Goal: Information Seeking & Learning: Learn about a topic

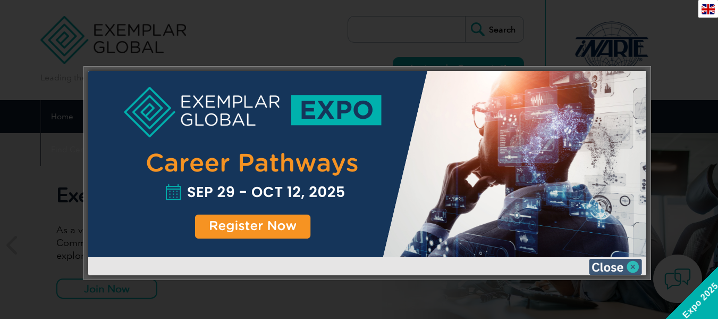
click at [634, 267] on img at bounding box center [615, 266] width 53 height 16
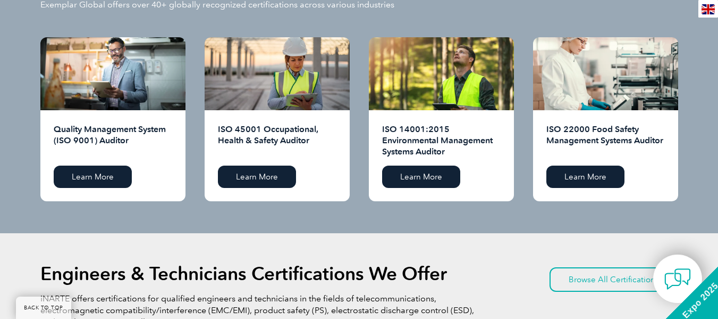
scroll to position [1064, 0]
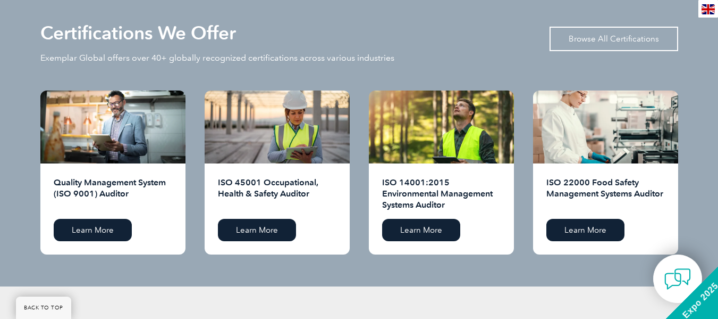
click at [658, 46] on link "Browse All Certifications" at bounding box center [614, 39] width 129 height 24
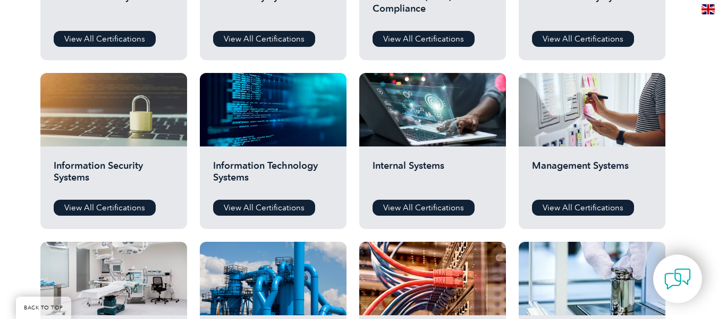
scroll to position [532, 0]
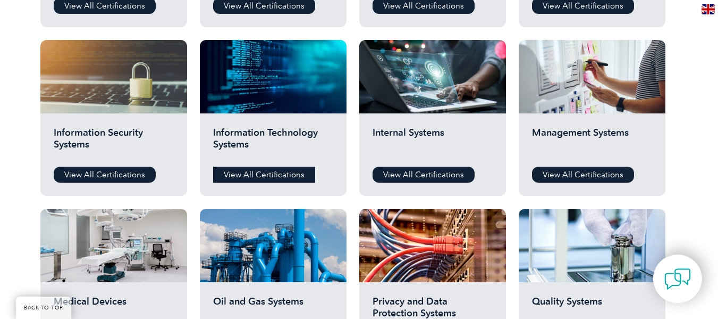
click at [280, 177] on link "View All Certifications" at bounding box center [264, 174] width 102 height 16
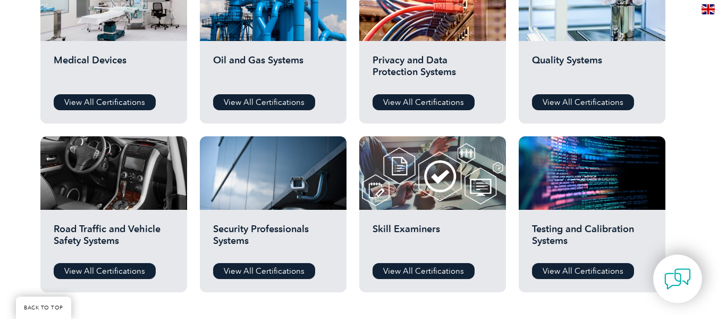
scroll to position [798, 0]
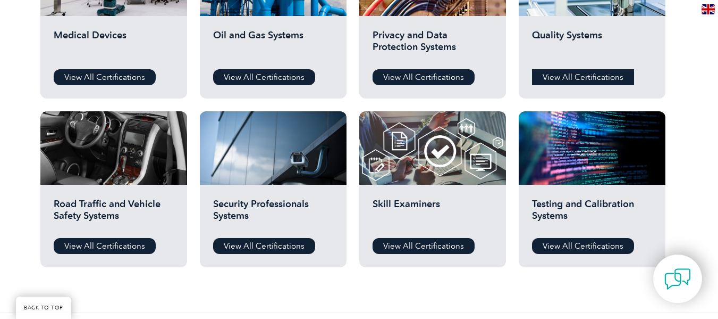
click at [581, 73] on link "View All Certifications" at bounding box center [583, 77] width 102 height 16
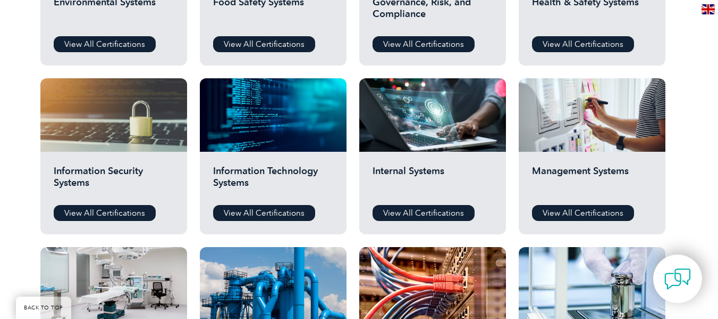
scroll to position [479, 0]
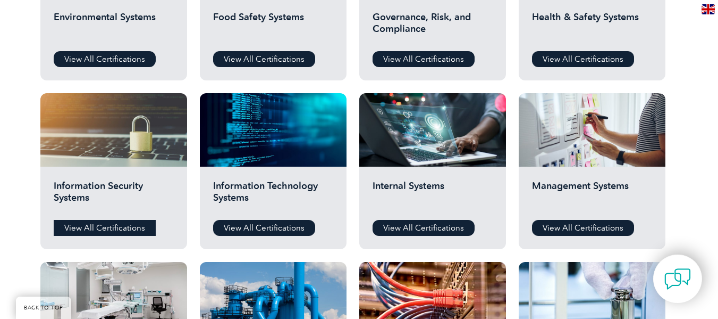
click at [107, 226] on link "View All Certifications" at bounding box center [105, 228] width 102 height 16
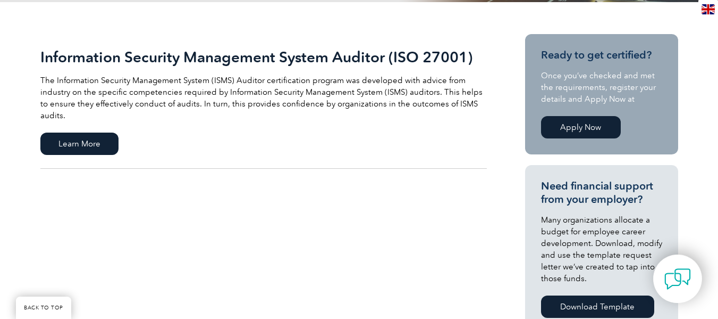
scroll to position [266, 0]
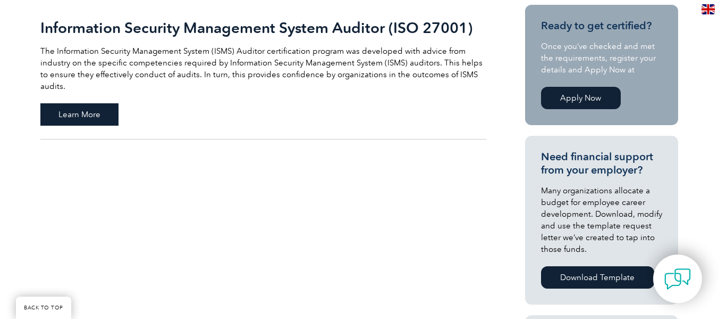
click at [89, 103] on span "Learn More" at bounding box center [79, 114] width 78 height 22
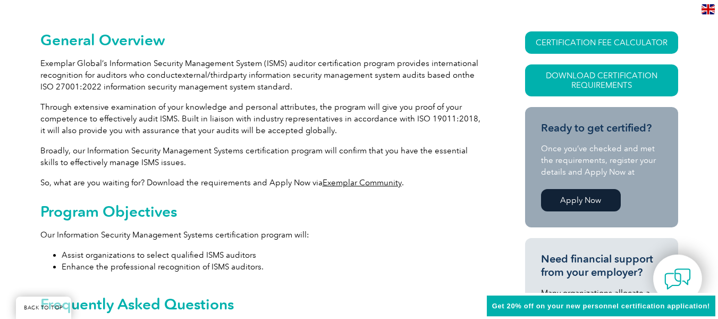
scroll to position [266, 0]
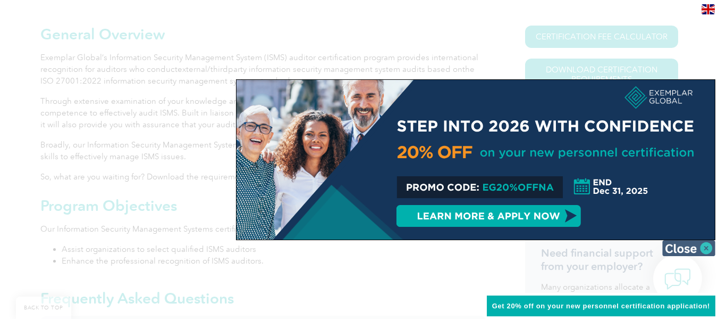
click at [689, 246] on img at bounding box center [689, 248] width 53 height 16
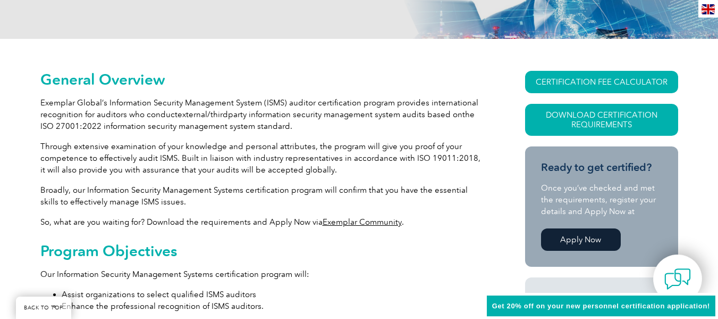
scroll to position [0, 0]
